Goal: Check status: Check status

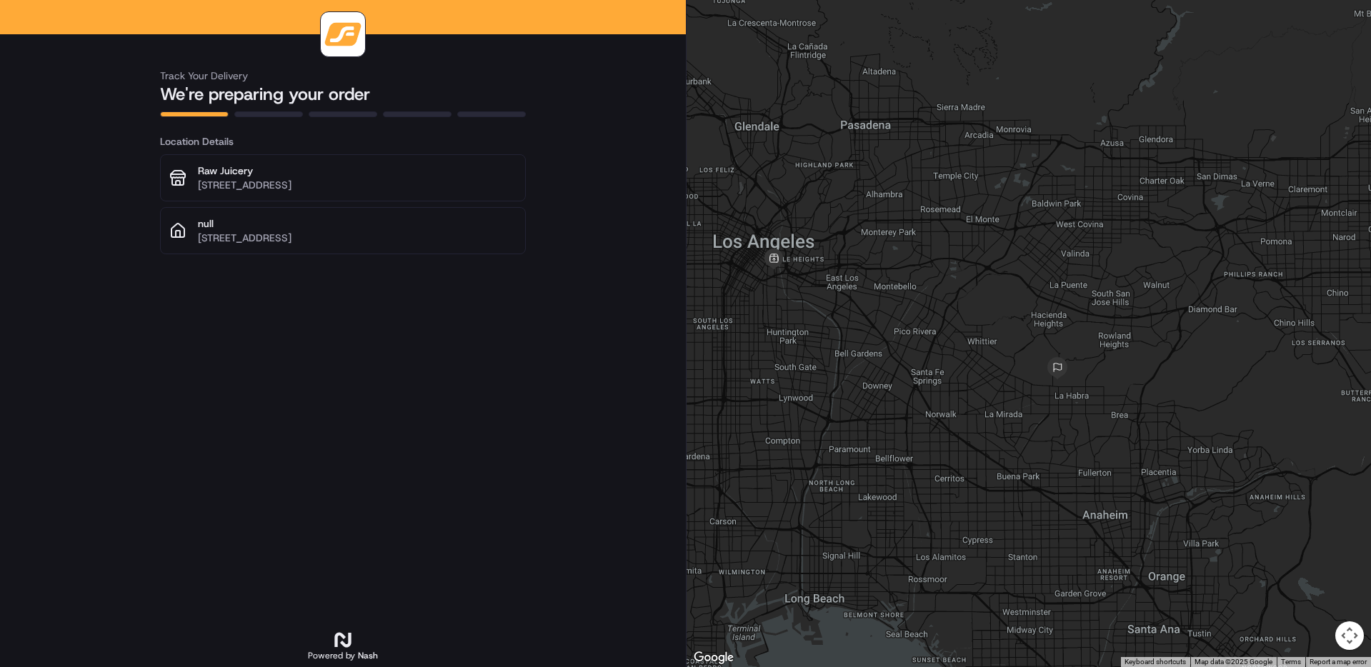
drag, startPoint x: 934, startPoint y: 339, endPoint x: 874, endPoint y: 320, distance: 62.8
click at [874, 320] on div at bounding box center [1029, 333] width 685 height 667
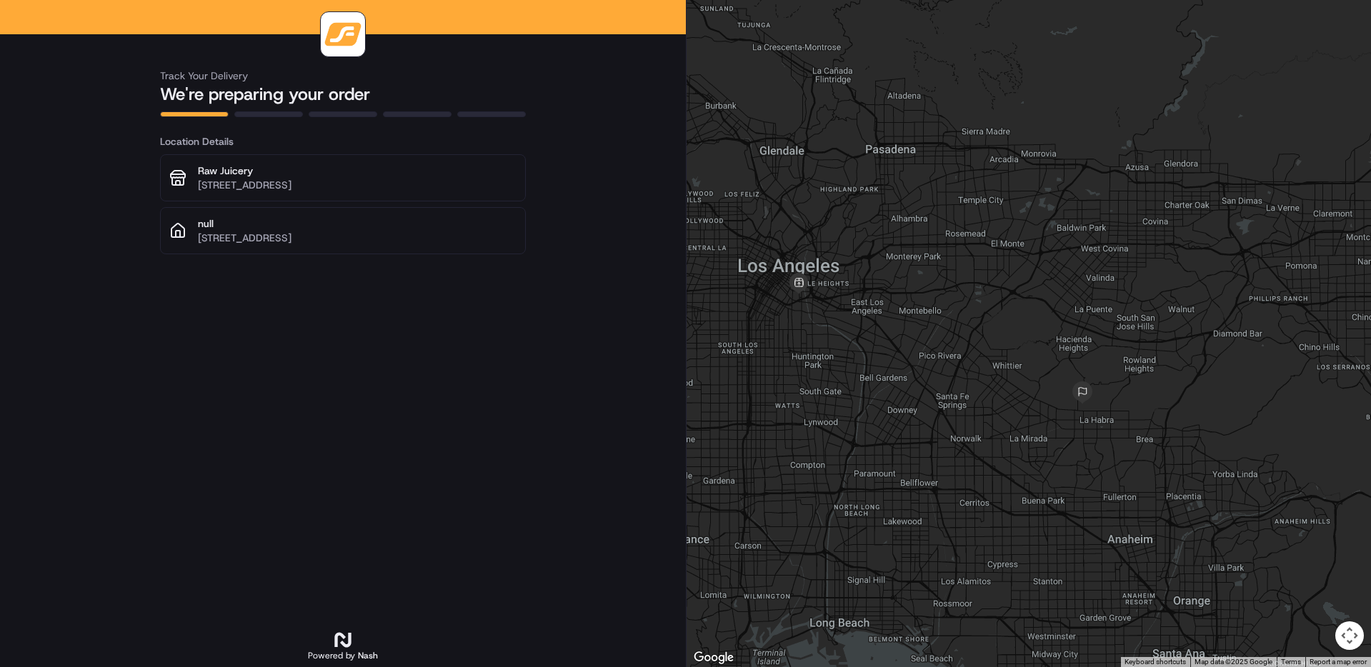
drag, startPoint x: 872, startPoint y: 319, endPoint x: 912, endPoint y: 348, distance: 49.2
click at [912, 348] on div at bounding box center [1029, 333] width 685 height 667
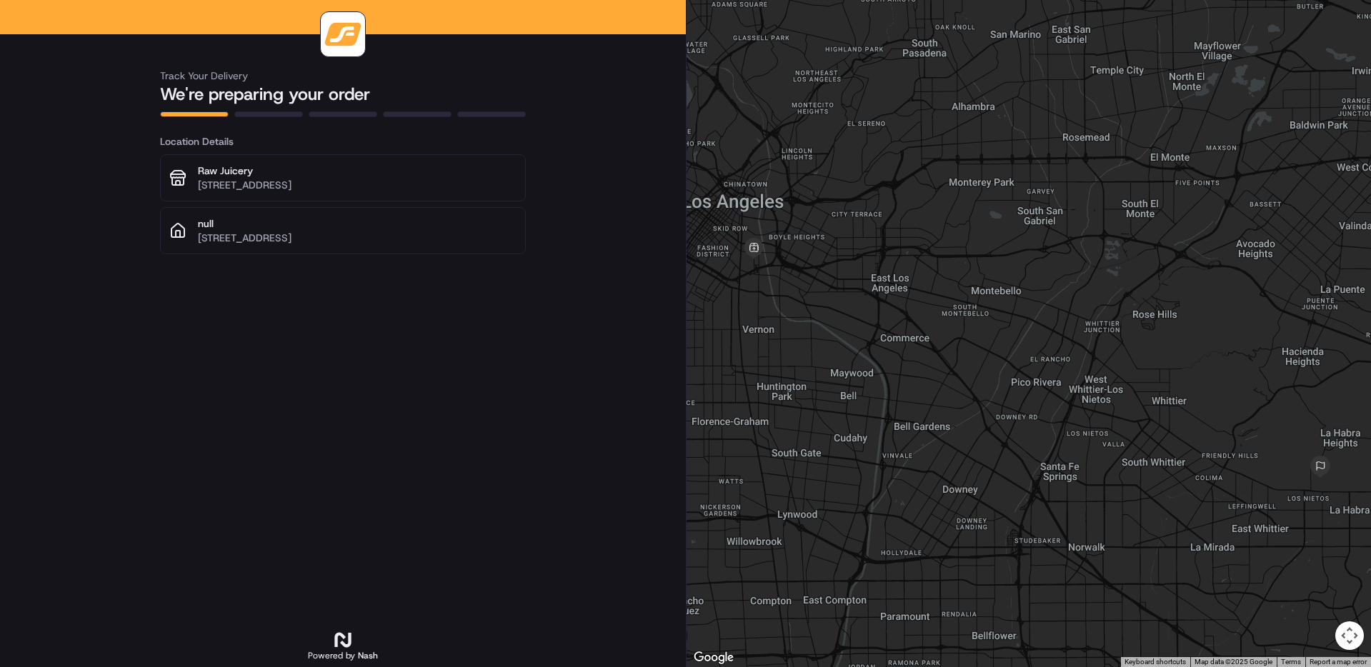
drag, startPoint x: 911, startPoint y: 347, endPoint x: 955, endPoint y: 347, distance: 43.6
click at [955, 347] on div at bounding box center [1029, 333] width 685 height 667
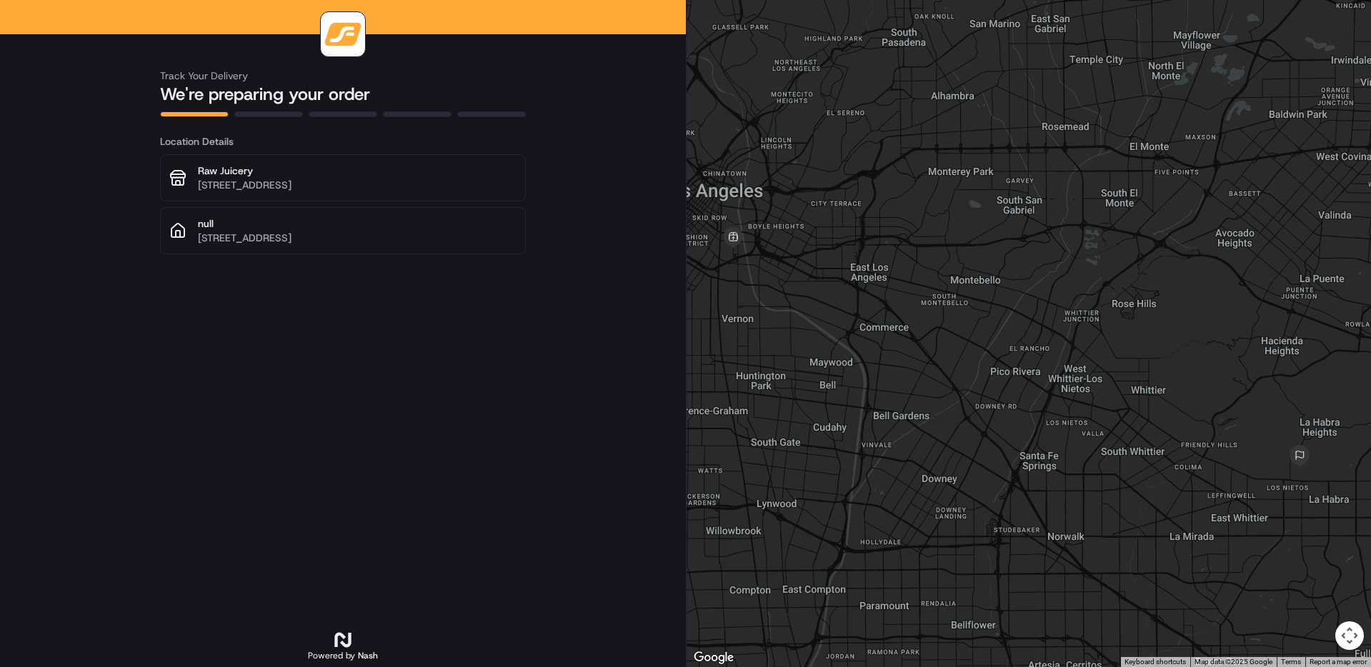
drag, startPoint x: 955, startPoint y: 342, endPoint x: 927, endPoint y: 325, distance: 32.1
click at [931, 328] on div at bounding box center [1029, 333] width 685 height 667
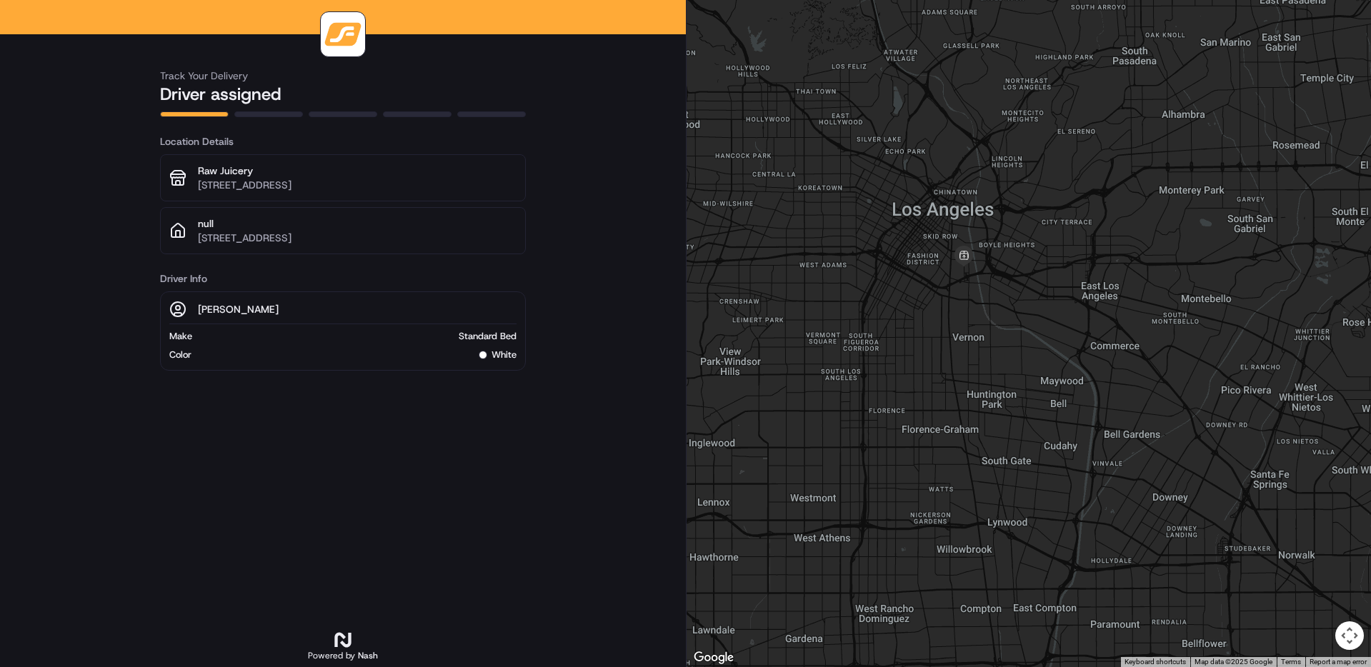
drag, startPoint x: 853, startPoint y: 363, endPoint x: 1092, endPoint y: 474, distance: 263.1
click at [1092, 474] on div at bounding box center [1029, 333] width 685 height 667
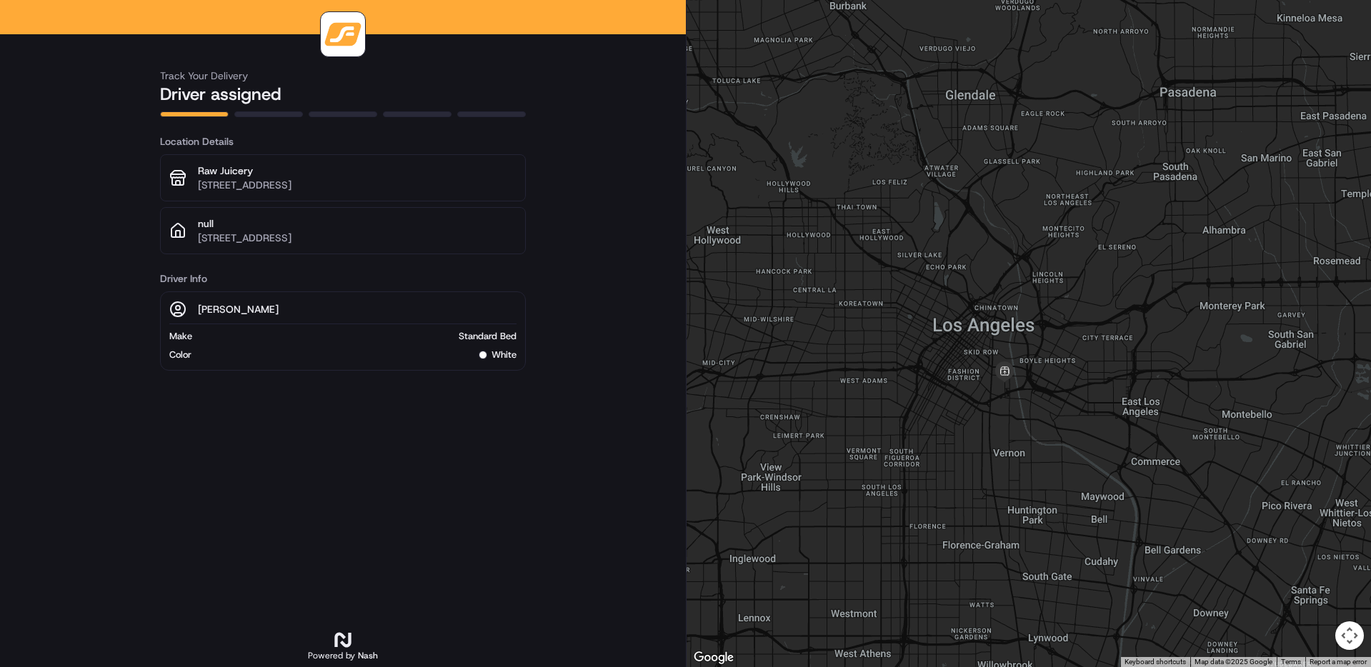
drag, startPoint x: 1029, startPoint y: 402, endPoint x: 1015, endPoint y: 437, distance: 37.6
click at [1015, 437] on div at bounding box center [1029, 333] width 685 height 667
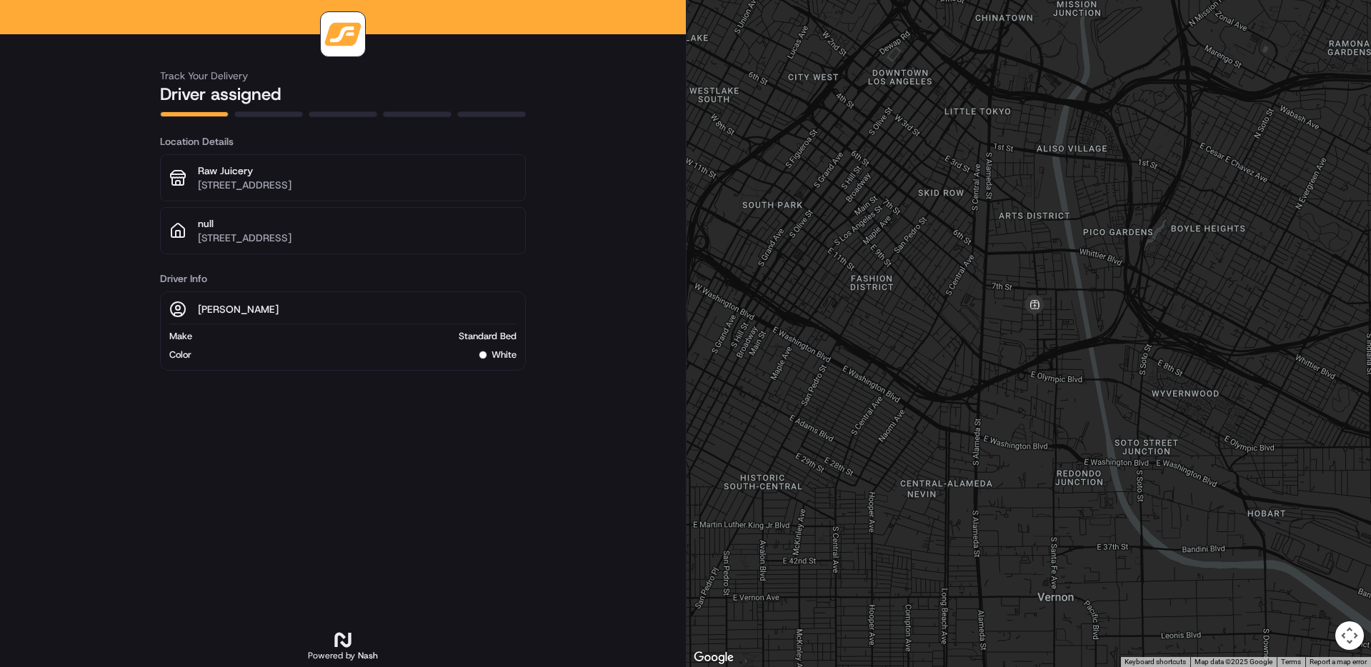
drag, startPoint x: 1016, startPoint y: 415, endPoint x: 1001, endPoint y: 417, distance: 15.1
click at [1001, 417] on div at bounding box center [1029, 333] width 685 height 667
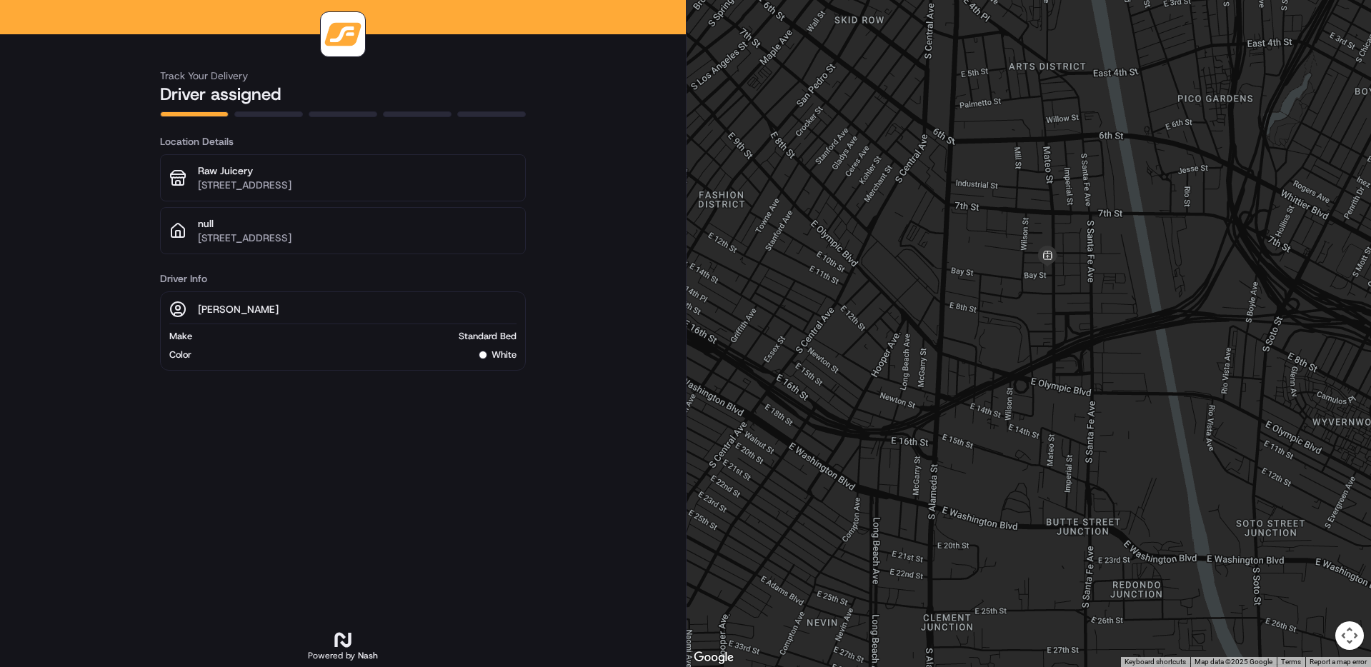
drag, startPoint x: 1061, startPoint y: 334, endPoint x: 985, endPoint y: 387, distance: 92.4
click at [985, 387] on div at bounding box center [1029, 333] width 685 height 667
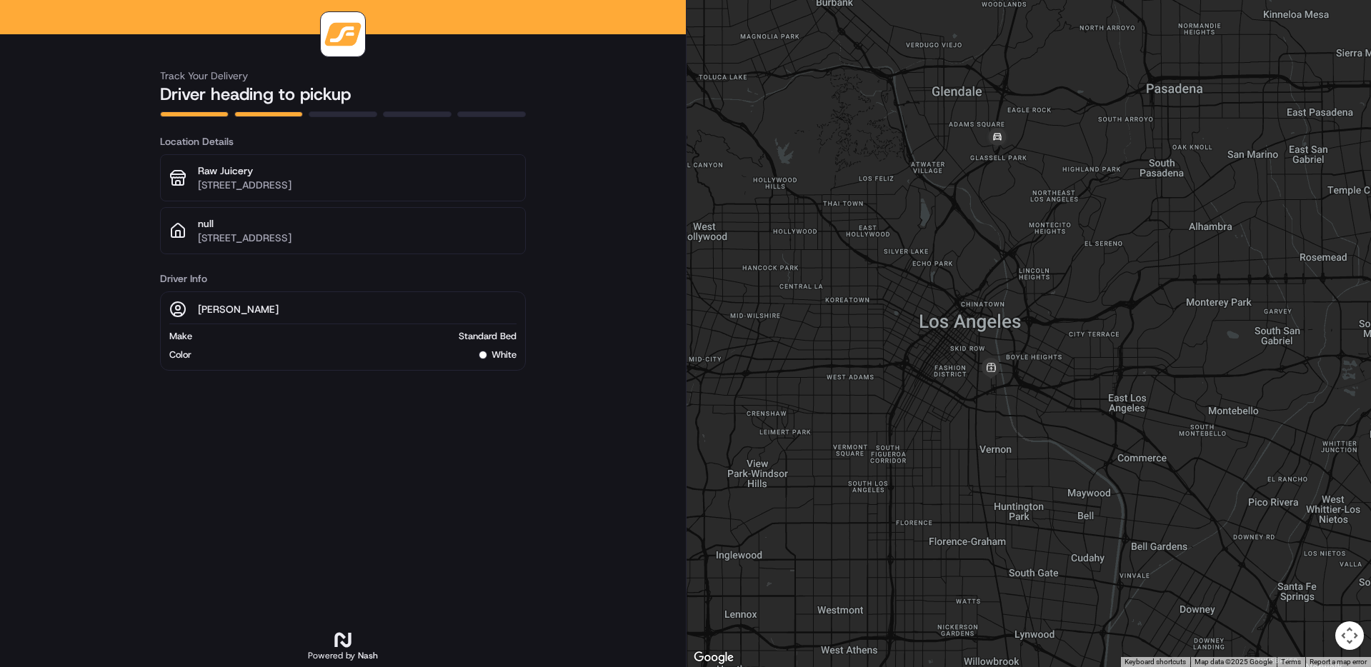
drag, startPoint x: 984, startPoint y: 382, endPoint x: 974, endPoint y: 413, distance: 32.3
click at [974, 413] on div at bounding box center [1029, 333] width 685 height 667
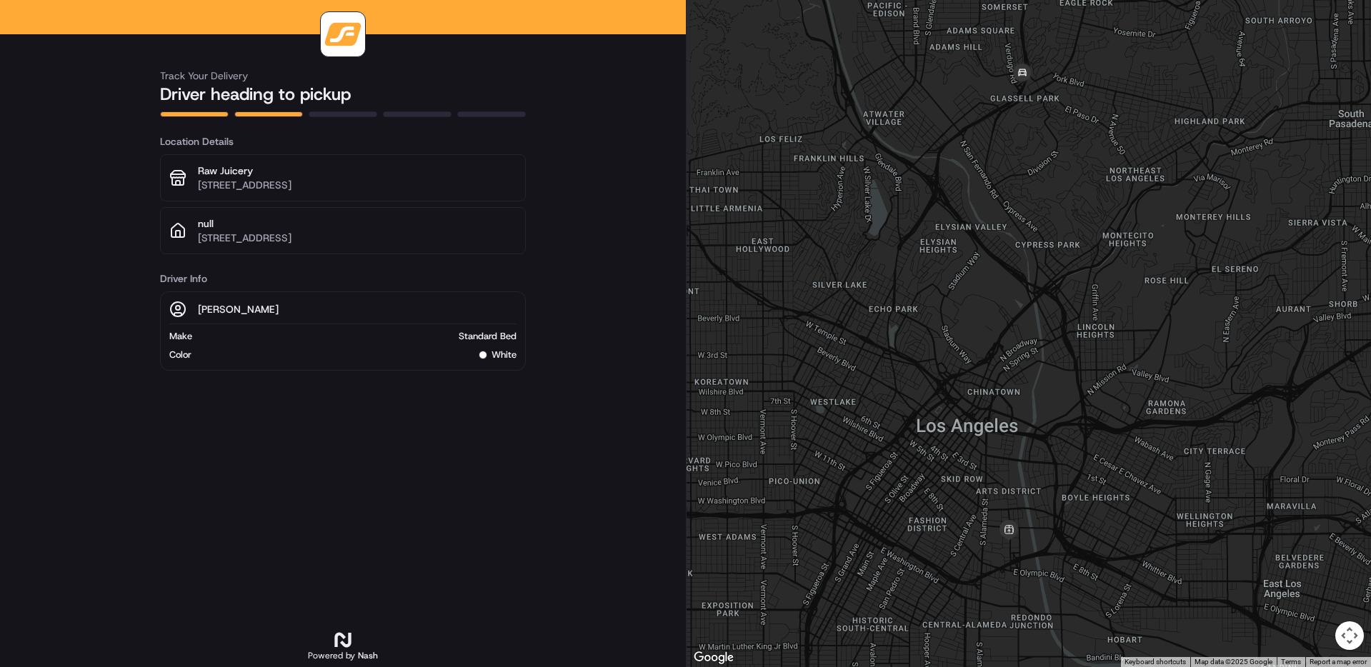
drag, startPoint x: 989, startPoint y: 298, endPoint x: 935, endPoint y: 370, distance: 89.9
click at [935, 370] on div at bounding box center [1029, 333] width 685 height 667
click at [1016, 71] on img at bounding box center [1022, 73] width 29 height 29
click at [1025, 72] on img at bounding box center [1022, 73] width 29 height 29
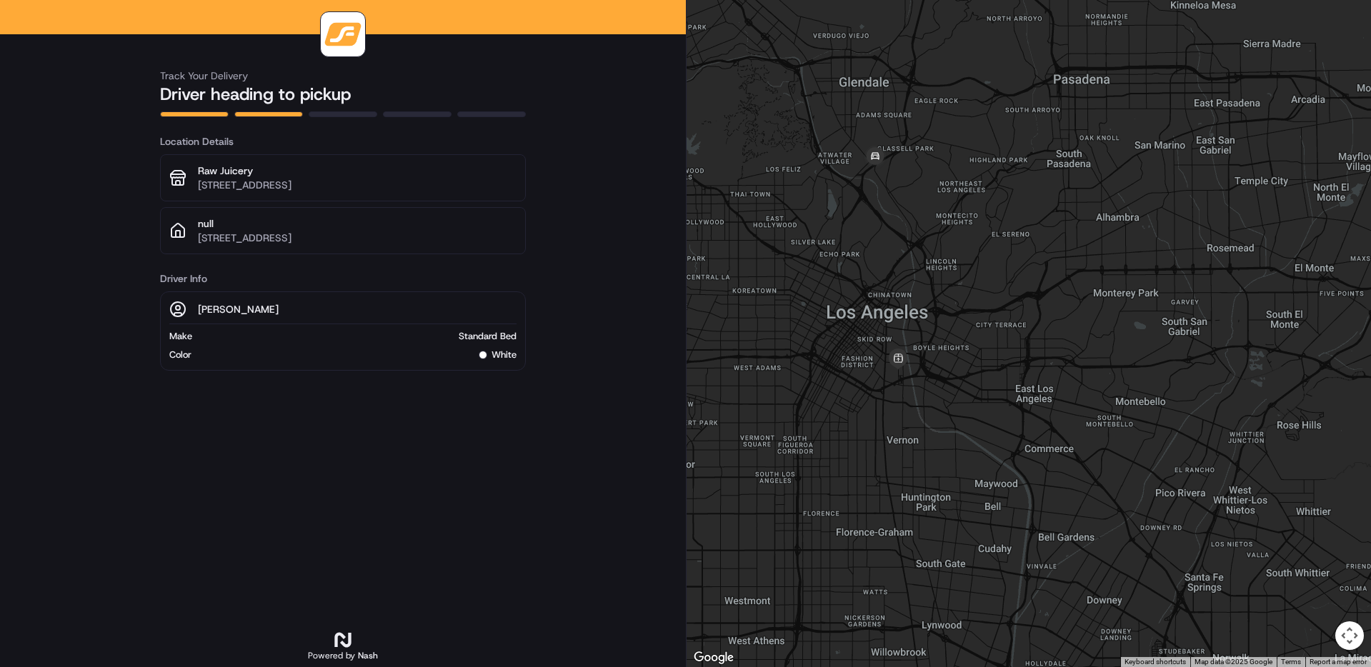
drag, startPoint x: 822, startPoint y: 232, endPoint x: 964, endPoint y: 279, distance: 149.6
click at [964, 279] on div at bounding box center [1029, 333] width 685 height 667
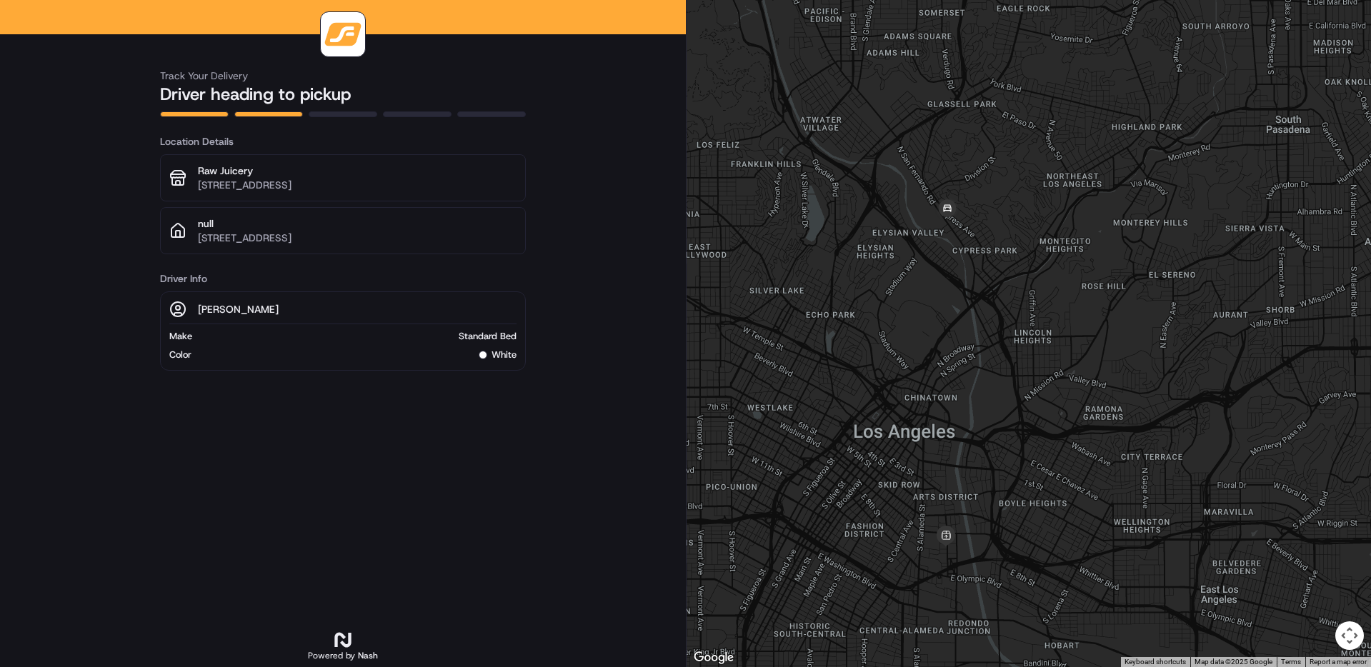
drag, startPoint x: 1083, startPoint y: 304, endPoint x: 1000, endPoint y: 189, distance: 142.2
click at [1000, 189] on div at bounding box center [1029, 333] width 685 height 667
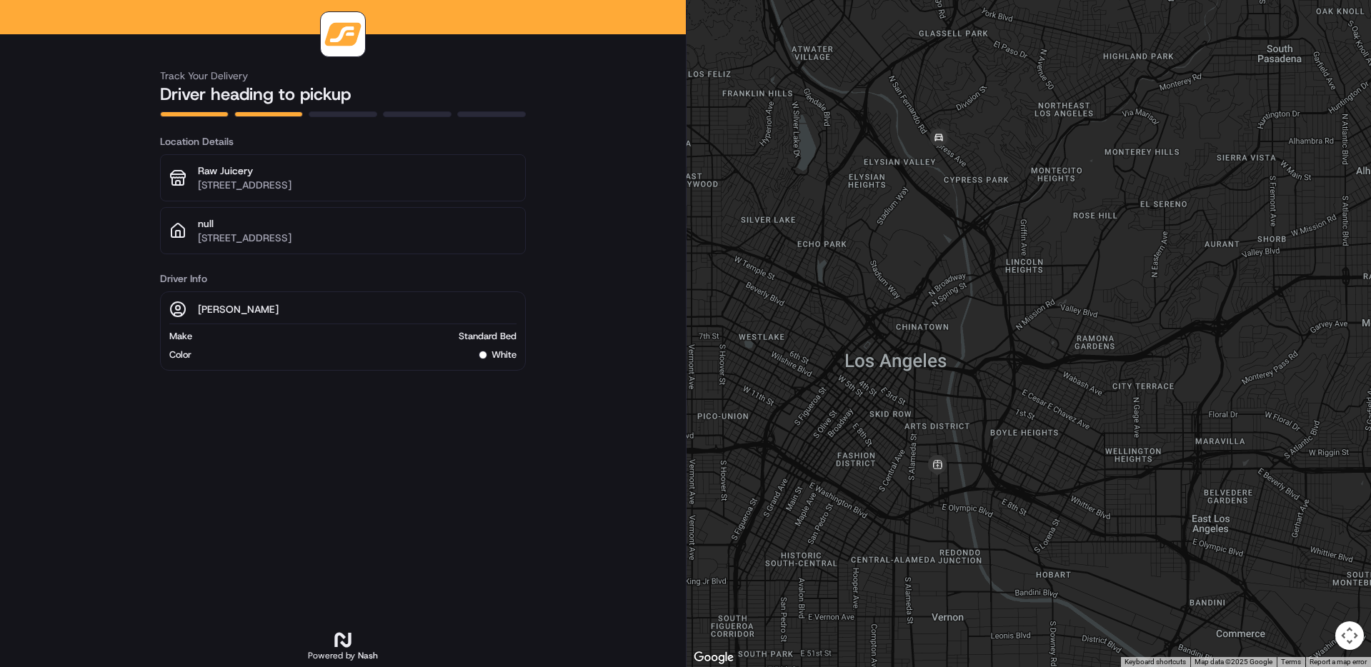
click at [965, 179] on div at bounding box center [1029, 333] width 685 height 667
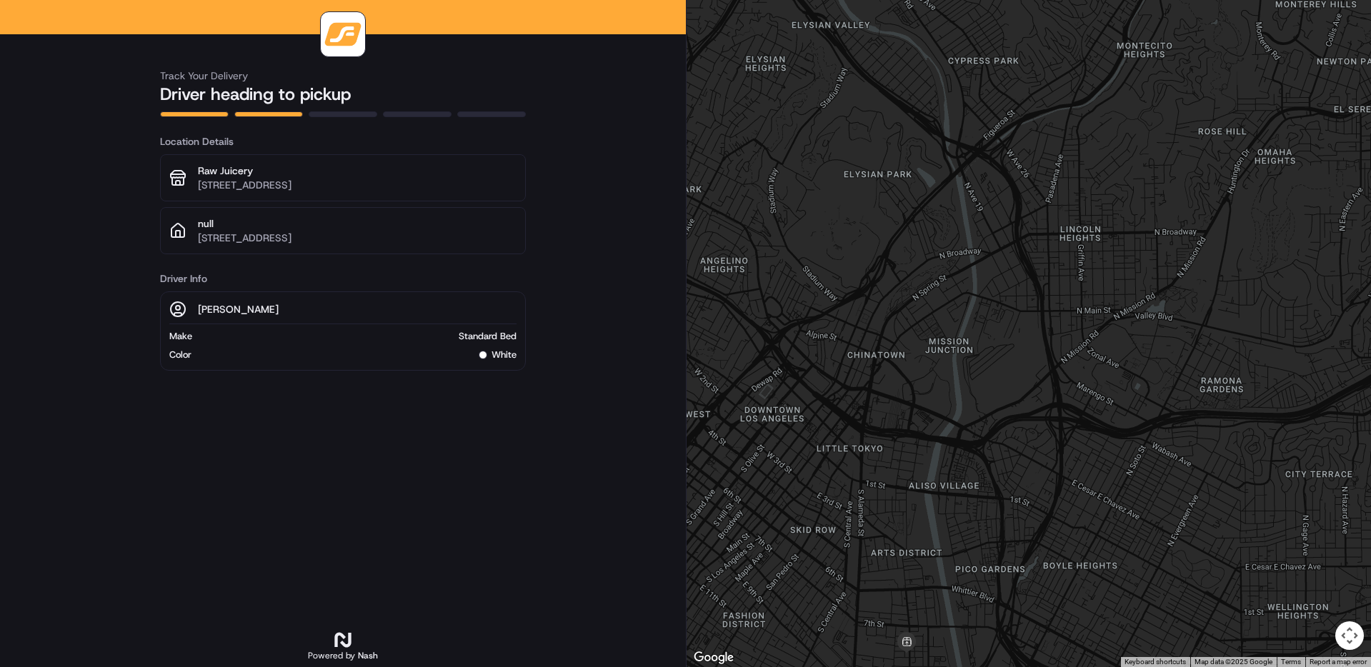
drag, startPoint x: 970, startPoint y: 202, endPoint x: 979, endPoint y: 86, distance: 116.1
click at [979, 86] on div at bounding box center [1029, 333] width 685 height 667
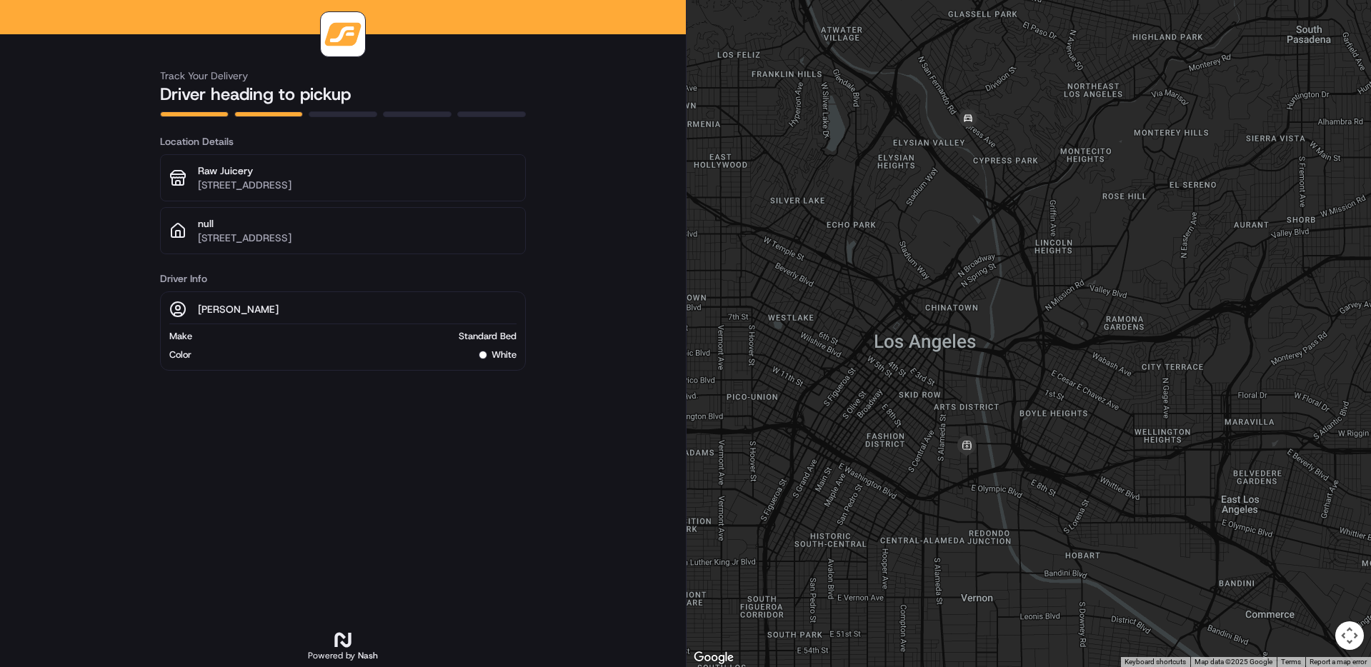
drag, startPoint x: 942, startPoint y: 192, endPoint x: 941, endPoint y: 222, distance: 30.0
click at [941, 222] on div at bounding box center [1029, 333] width 685 height 667
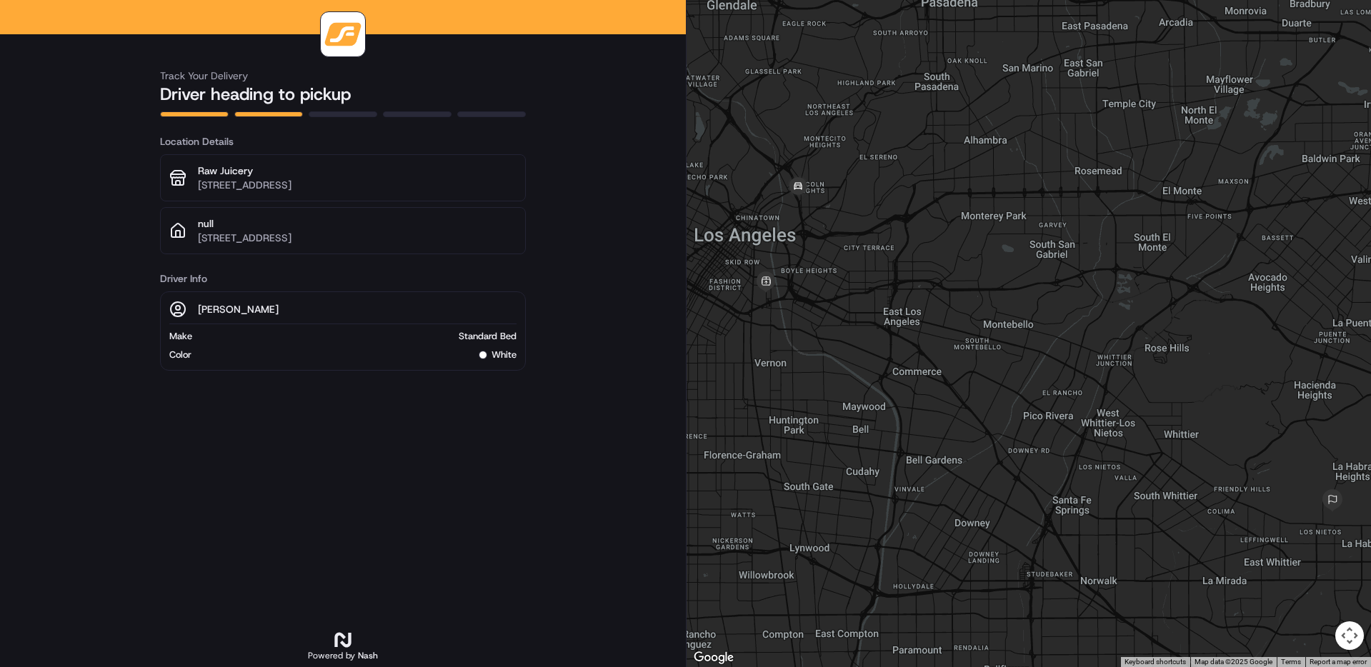
drag, startPoint x: 901, startPoint y: 322, endPoint x: 916, endPoint y: 346, distance: 27.9
click at [916, 346] on div at bounding box center [1029, 333] width 685 height 667
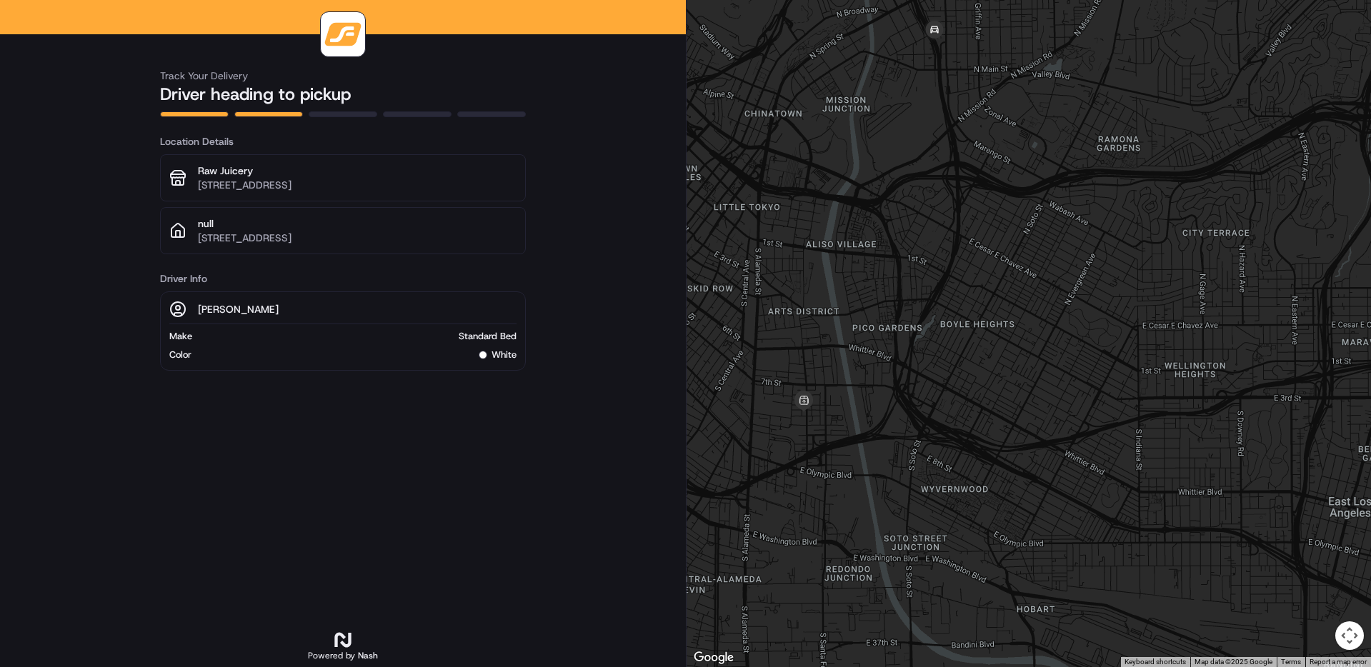
drag, startPoint x: 829, startPoint y: 260, endPoint x: 796, endPoint y: 321, distance: 69.1
click at [796, 321] on div at bounding box center [1029, 333] width 685 height 667
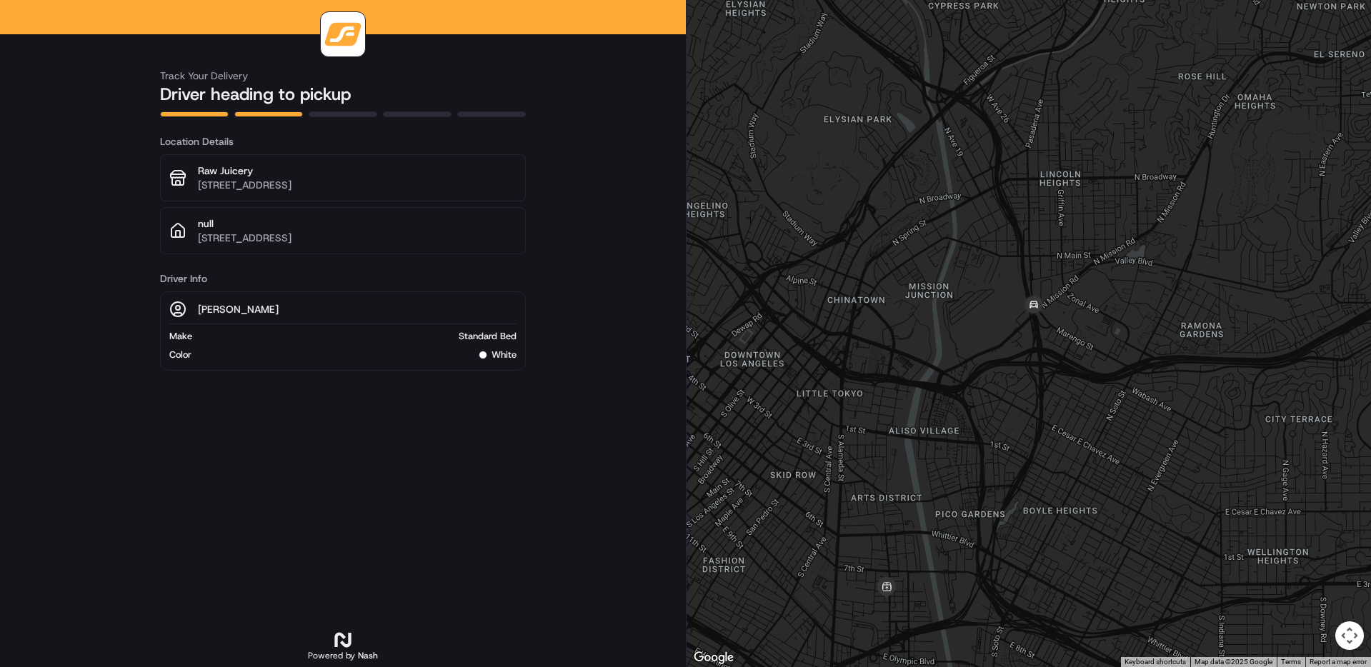
drag, startPoint x: 1023, startPoint y: 460, endPoint x: 1025, endPoint y: 450, distance: 10.1
click at [1023, 458] on div at bounding box center [1029, 333] width 685 height 667
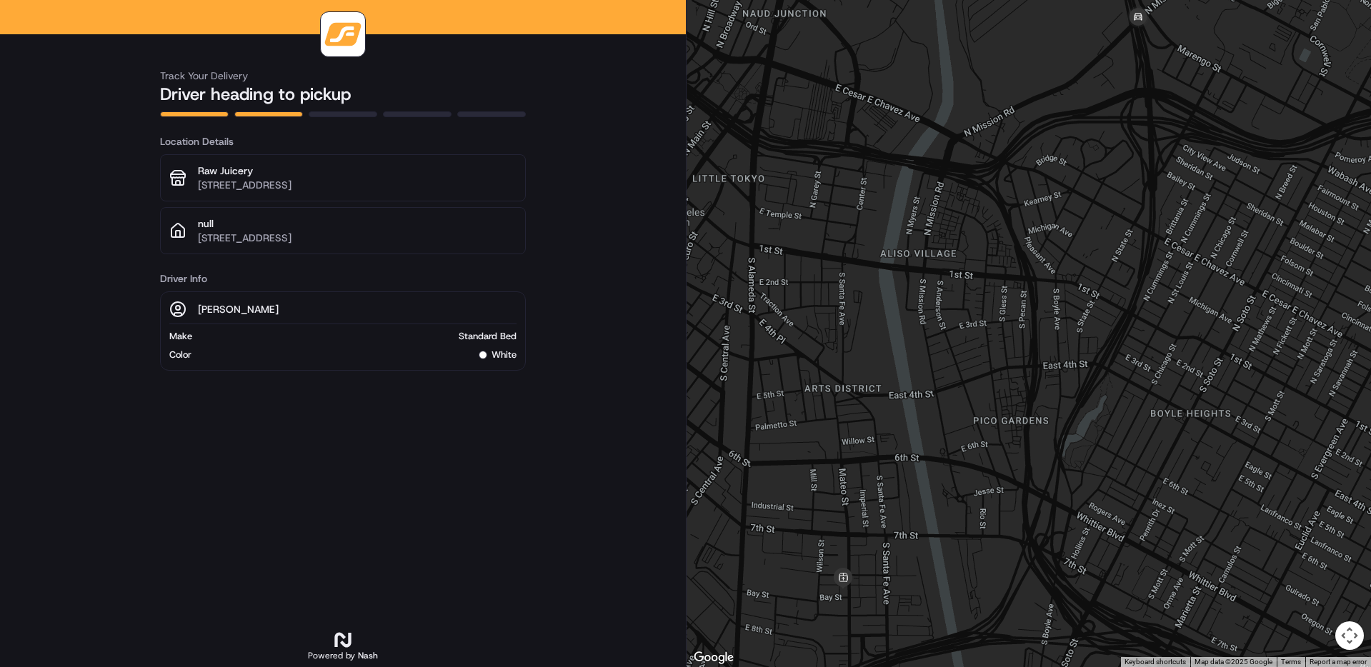
drag, startPoint x: 1020, startPoint y: 460, endPoint x: 1122, endPoint y: 303, distance: 187.1
click at [1117, 303] on div at bounding box center [1029, 333] width 685 height 667
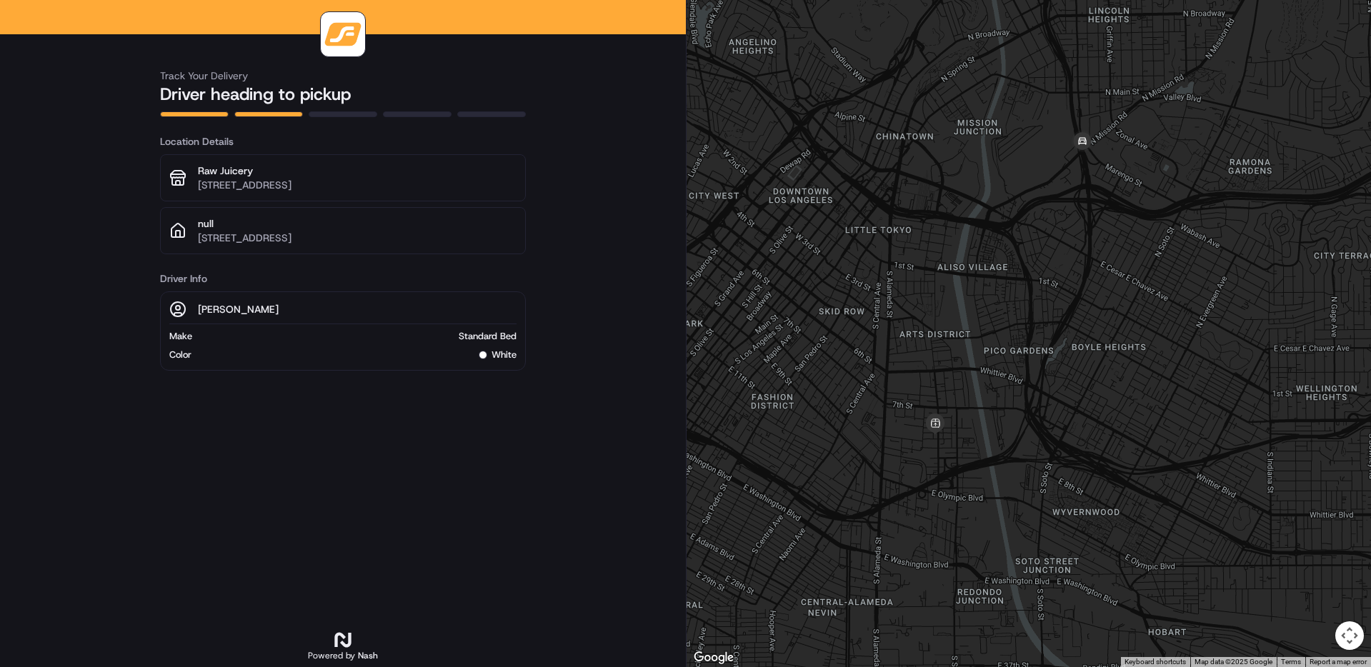
drag, startPoint x: 1061, startPoint y: 263, endPoint x: 1012, endPoint y: 242, distance: 53.1
click at [1012, 242] on div at bounding box center [1029, 333] width 685 height 667
